Goal: Information Seeking & Learning: Learn about a topic

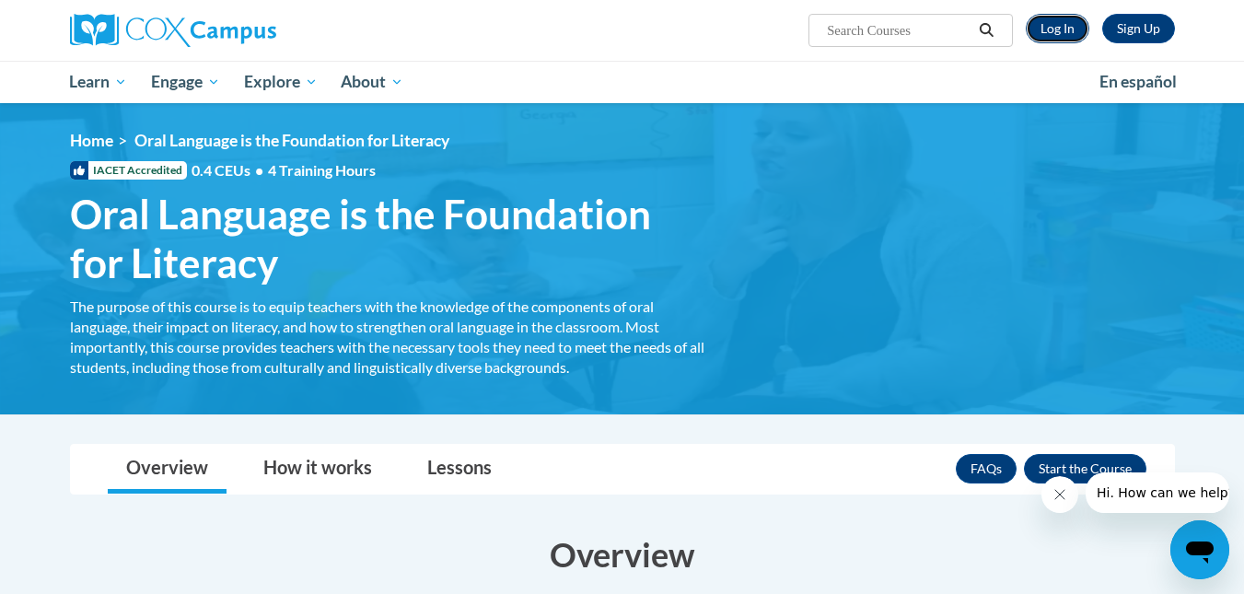
click at [1074, 32] on link "Log In" at bounding box center [1058, 28] width 64 height 29
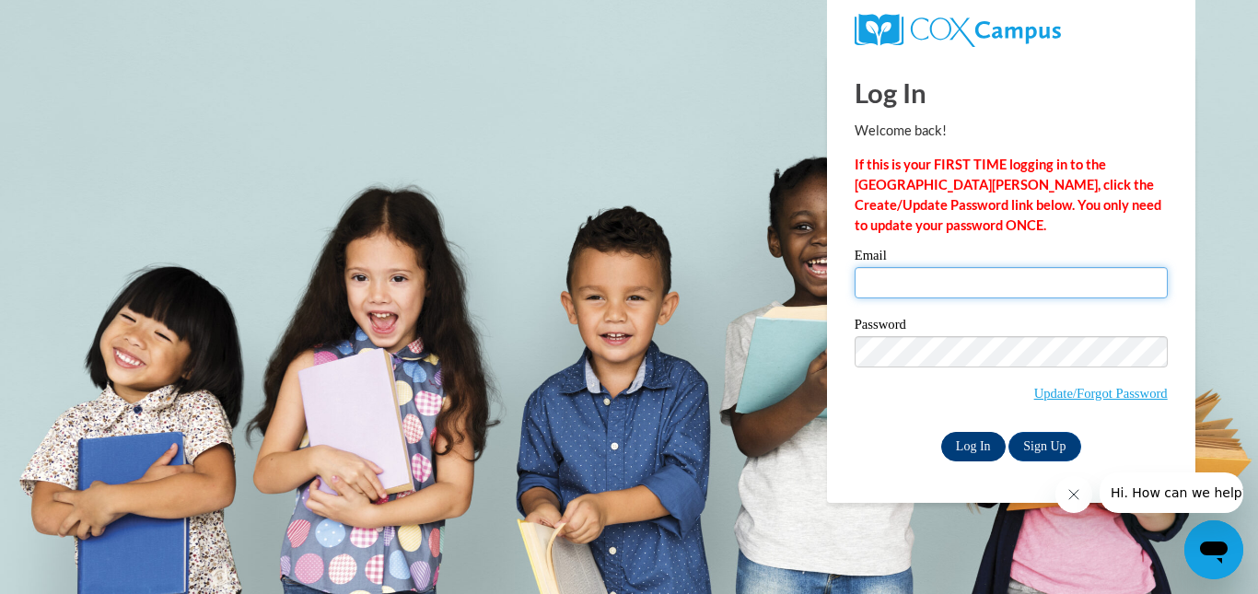
type input "MROUNDTREE@augusta.edu"
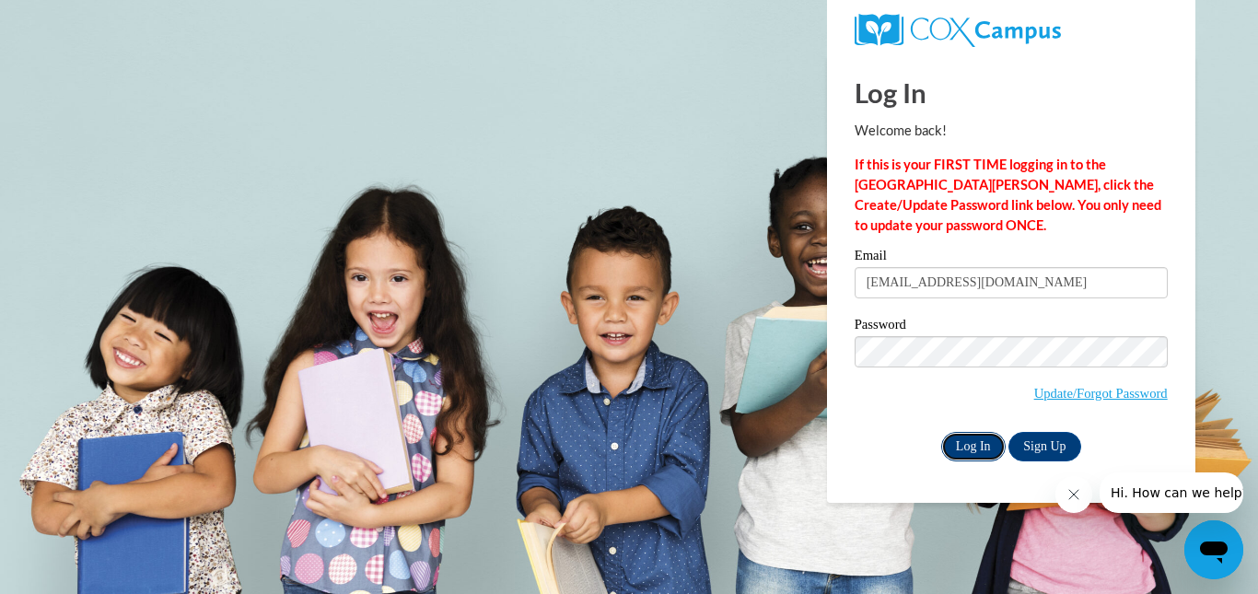
click at [980, 442] on input "Log In" at bounding box center [973, 446] width 64 height 29
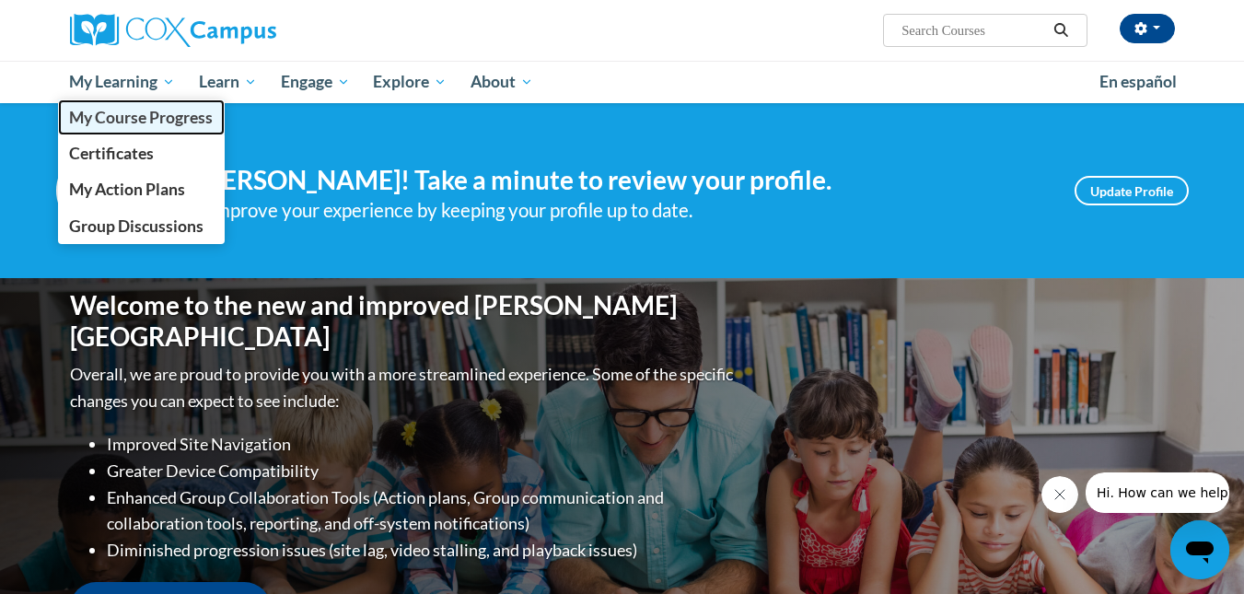
click at [139, 110] on span "My Course Progress" at bounding box center [141, 117] width 144 height 19
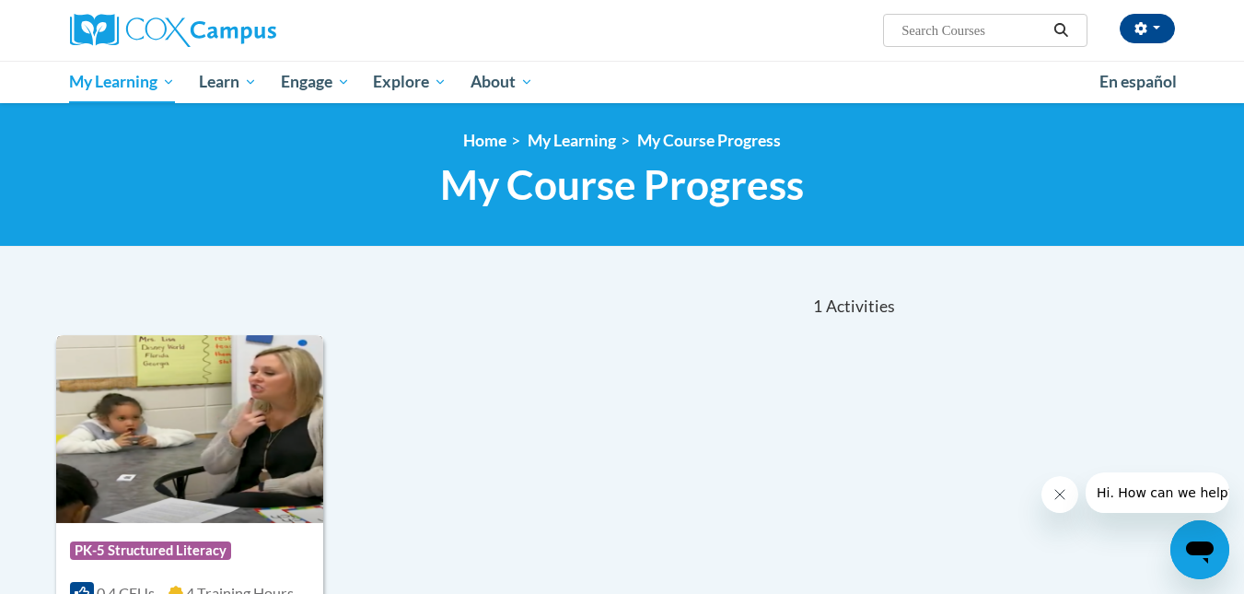
click at [211, 512] on img at bounding box center [190, 429] width 268 height 188
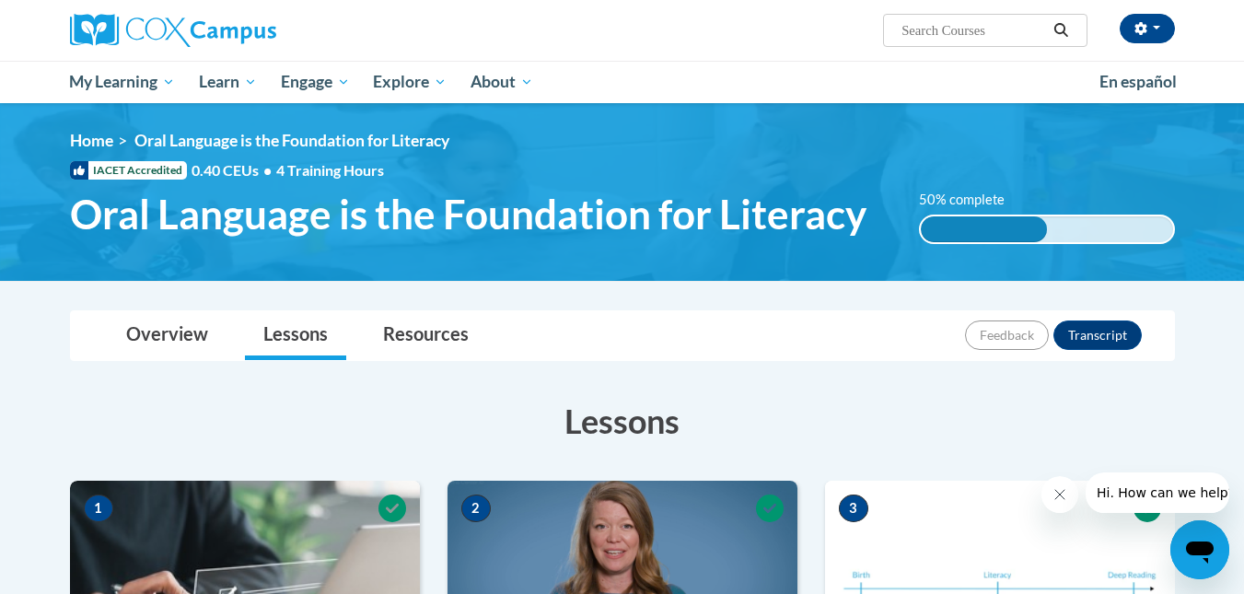
drag, startPoint x: 1254, startPoint y: 73, endPoint x: 1235, endPoint y: 73, distance: 18.4
click at [1235, 73] on div "Moriah Roundtree (America/Chicago UTC-05:00) My Profile Inbox My Transcripts Lo…" at bounding box center [622, 51] width 1244 height 103
drag, startPoint x: 1257, startPoint y: 85, endPoint x: 899, endPoint y: 403, distance: 478.6
click at [899, 403] on h3 "Lessons" at bounding box center [622, 421] width 1105 height 46
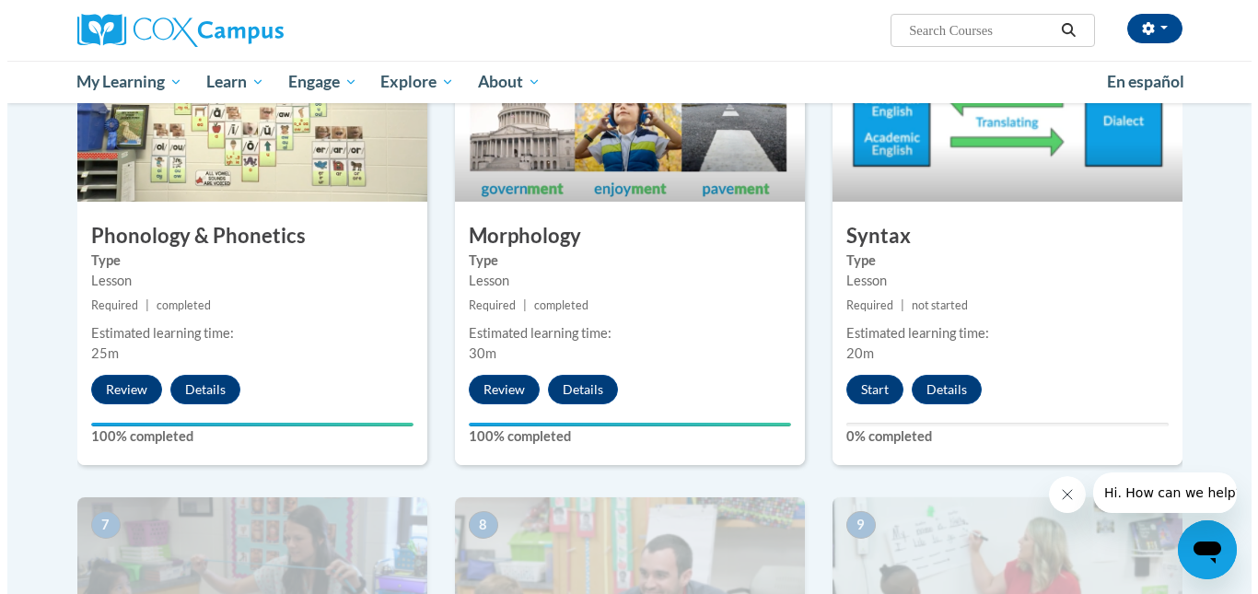
scroll to position [1006, 0]
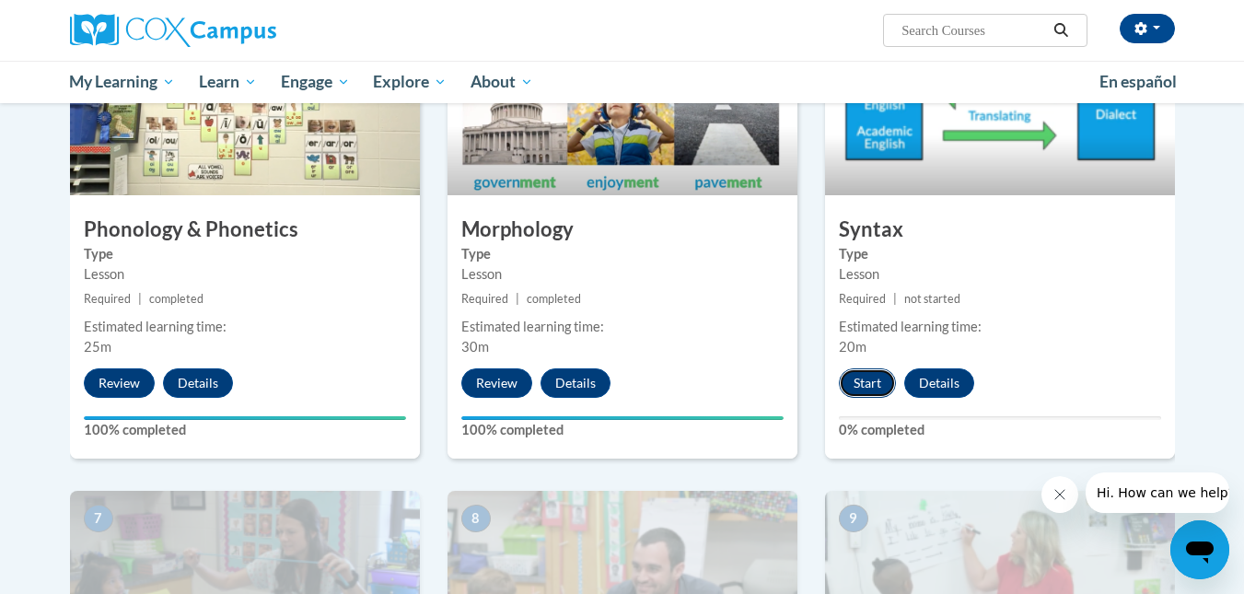
click at [862, 386] on button "Start" at bounding box center [867, 382] width 57 height 29
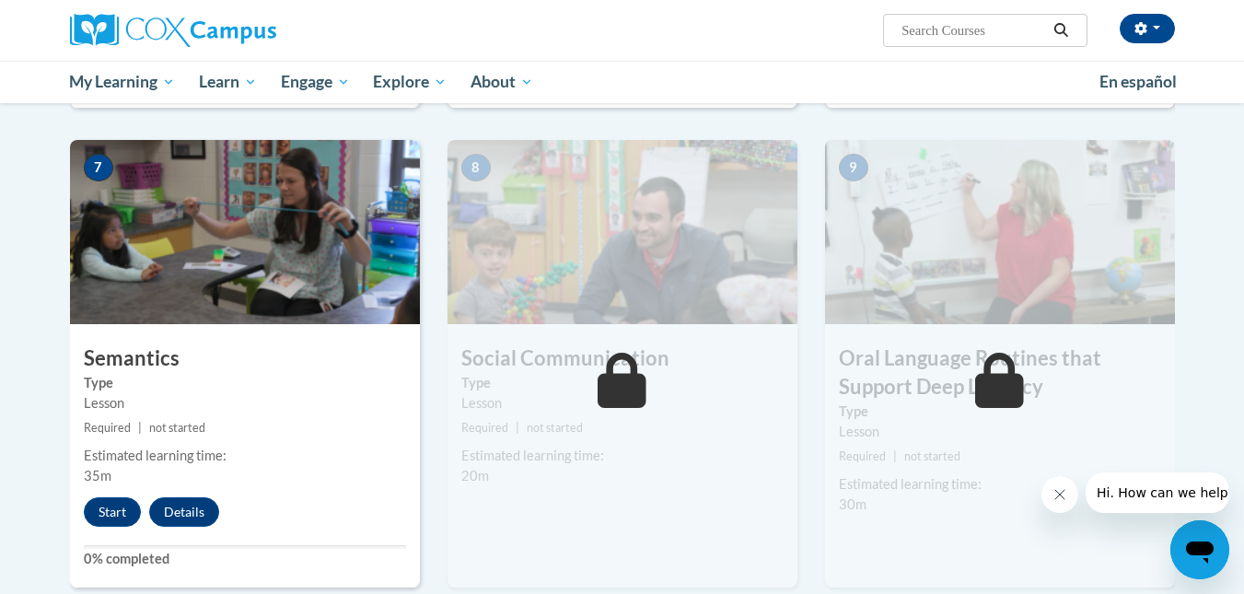
scroll to position [1352, 0]
